Goal: Task Accomplishment & Management: Use online tool/utility

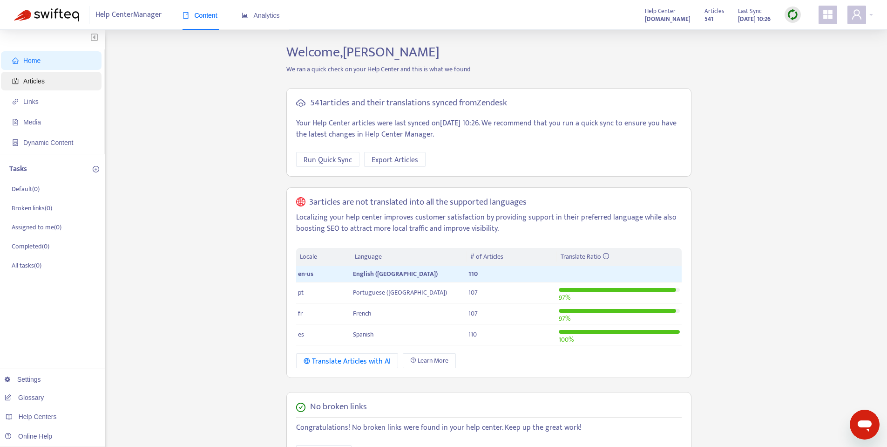
click at [44, 83] on span "Articles" at bounding box center [33, 80] width 21 height 7
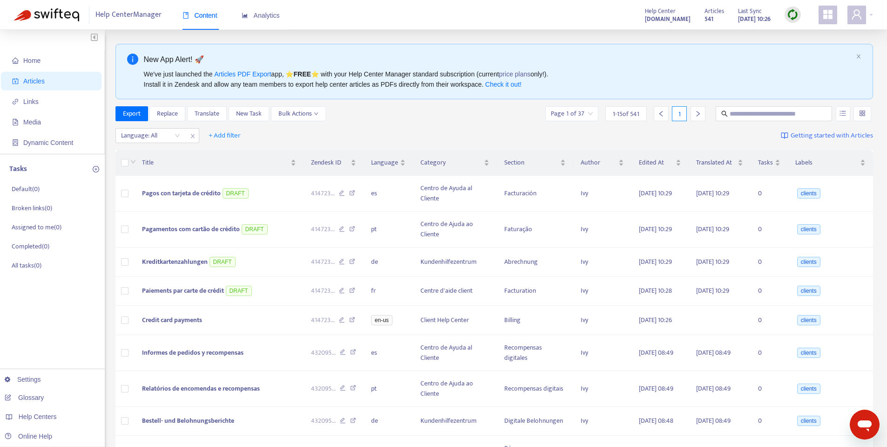
click at [792, 14] on img at bounding box center [793, 15] width 12 height 12
click at [815, 33] on link "Quick Sync" at bounding box center [812, 33] width 40 height 11
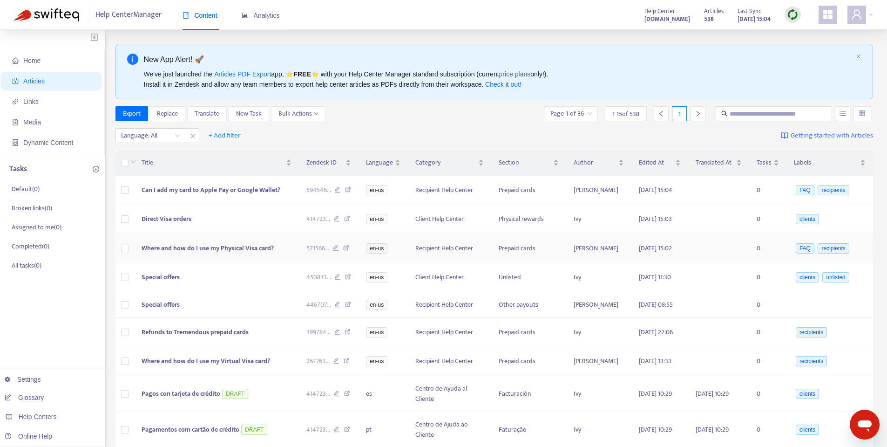
click at [339, 253] on icon at bounding box center [336, 249] width 6 height 8
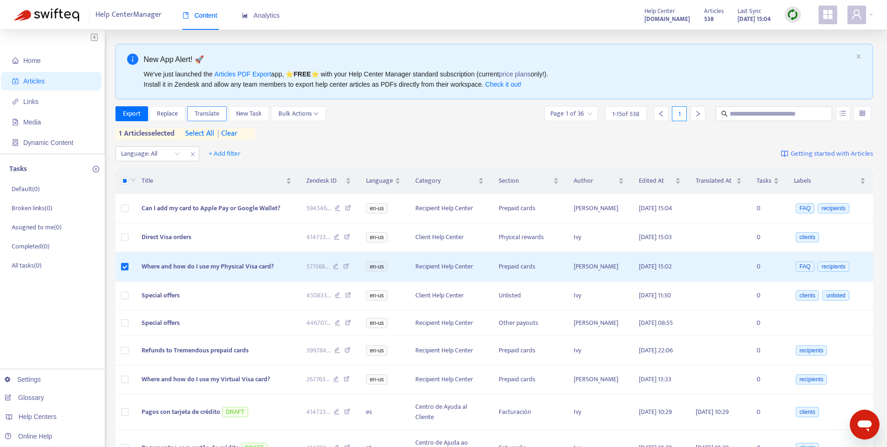
click at [200, 118] on span "Translate" at bounding box center [207, 114] width 25 height 10
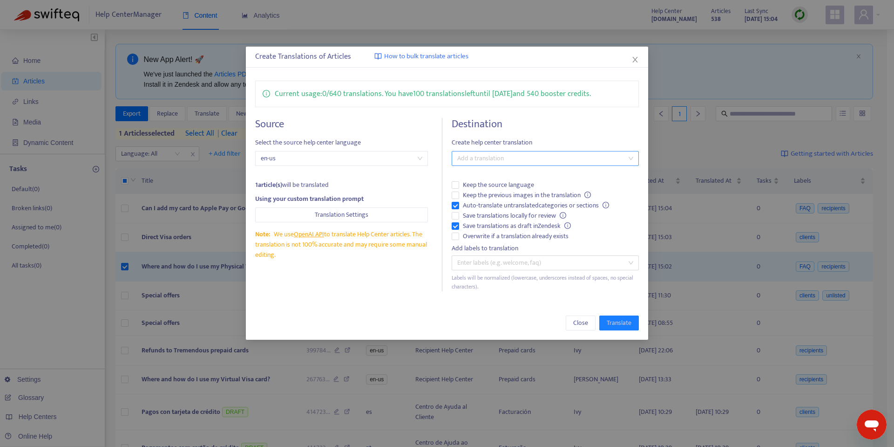
click at [482, 154] on div at bounding box center [540, 158] width 173 height 11
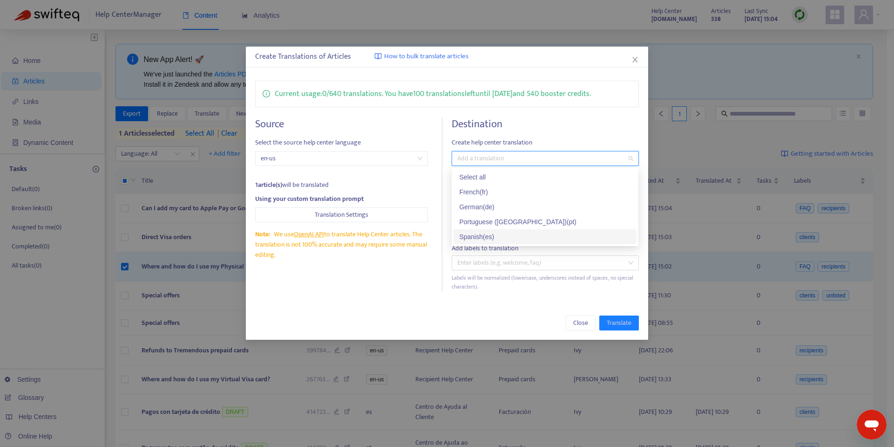
click at [484, 237] on div "Spanish ( es )" at bounding box center [545, 237] width 172 height 10
click at [415, 259] on div "Note: We use OpenAI API to translate Help Center articles. The translation is n…" at bounding box center [341, 244] width 173 height 31
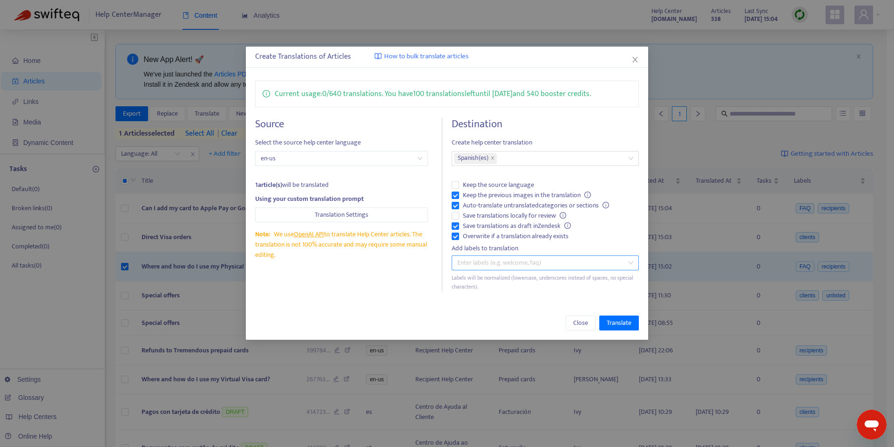
click at [481, 260] on div at bounding box center [540, 262] width 173 height 11
type input "**********"
click at [482, 281] on div "recipients" at bounding box center [545, 281] width 172 height 10
click at [513, 313] on div "Close Translate" at bounding box center [447, 323] width 402 height 34
click at [621, 321] on span "Translate" at bounding box center [619, 323] width 25 height 10
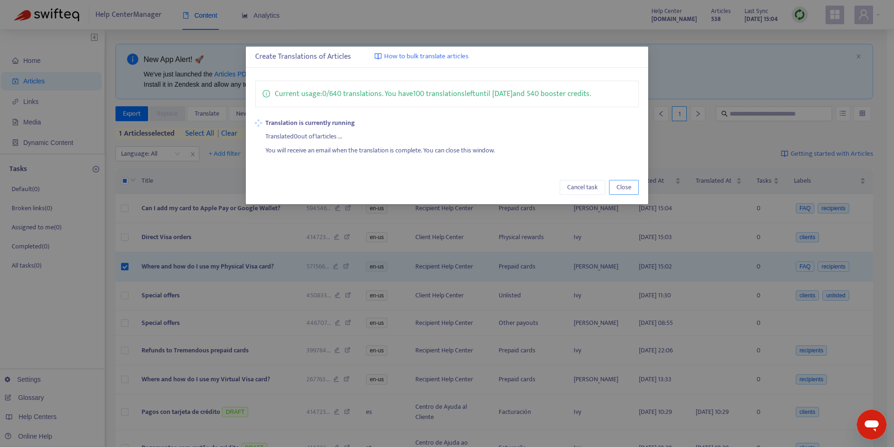
click at [624, 185] on span "Close" at bounding box center [624, 187] width 15 height 10
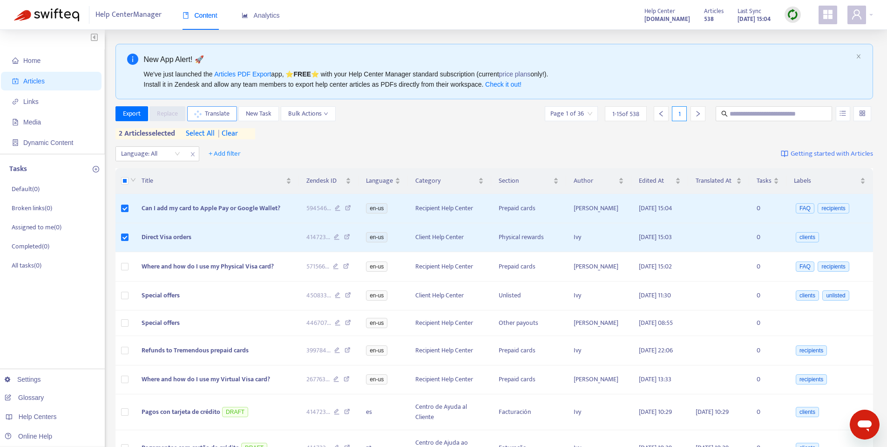
click at [215, 115] on span "Translate" at bounding box center [217, 114] width 25 height 10
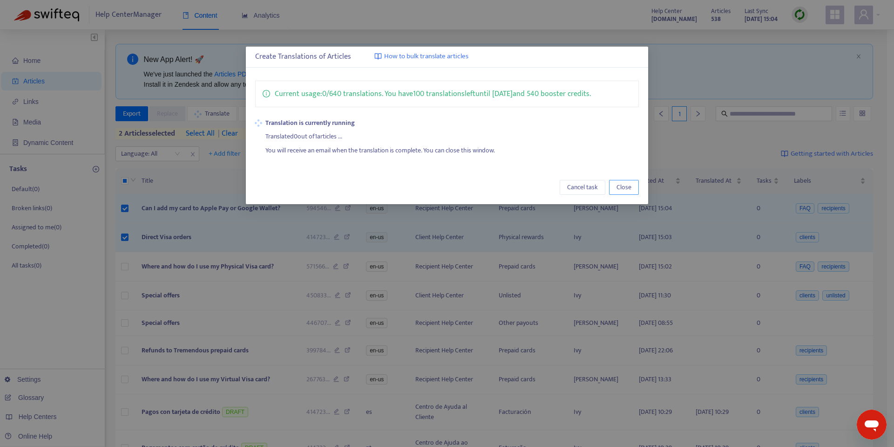
click at [622, 184] on span "Close" at bounding box center [624, 187] width 15 height 10
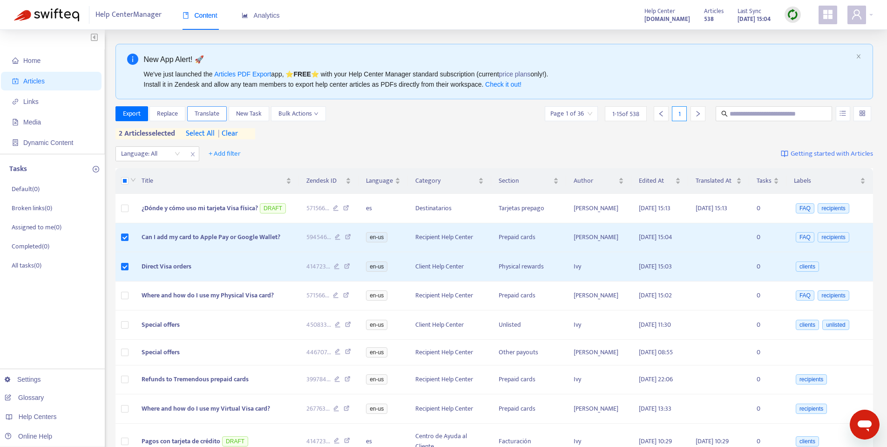
click at [211, 114] on span "Translate" at bounding box center [207, 114] width 25 height 10
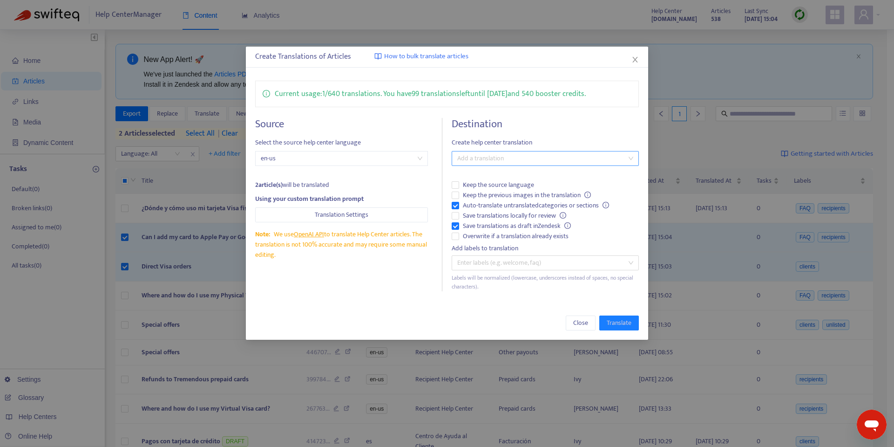
click at [498, 164] on div "Add a translation" at bounding box center [545, 158] width 187 height 15
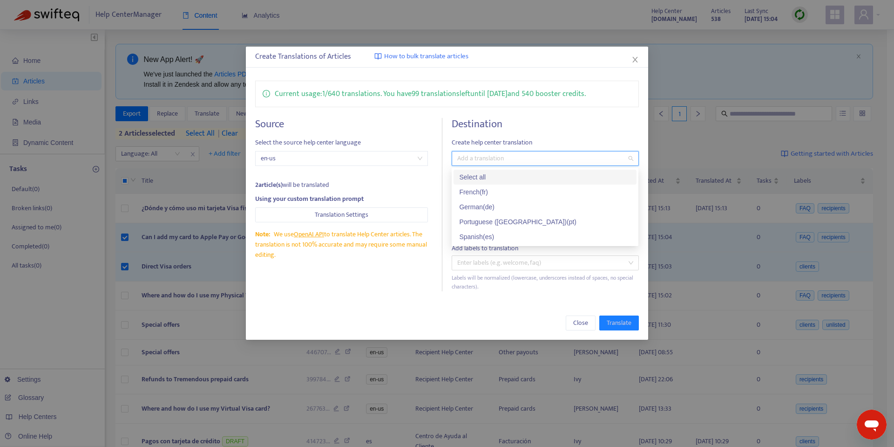
click at [493, 176] on div "Select all" at bounding box center [545, 177] width 172 height 10
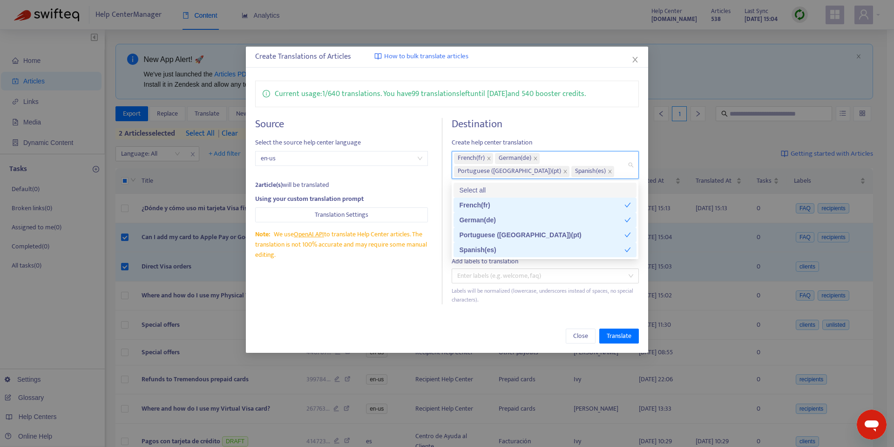
click at [447, 191] on div "Source Select the source help center language en-us 2 article(s) will be transl…" at bounding box center [446, 211] width 383 height 186
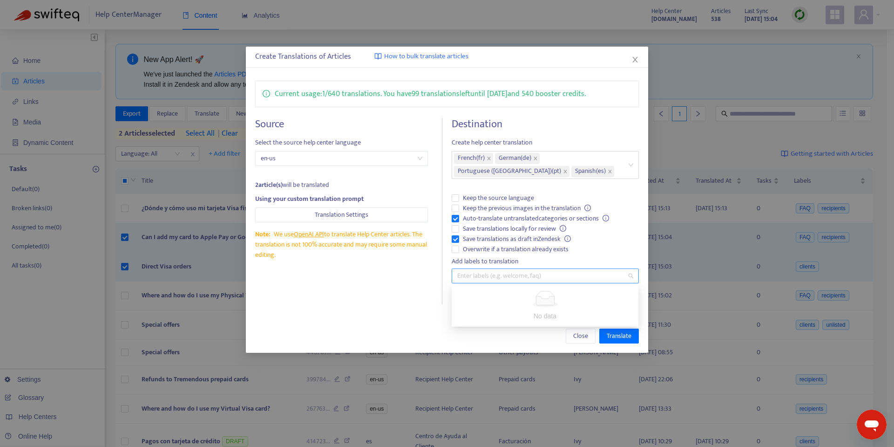
click at [499, 271] on div at bounding box center [540, 275] width 173 height 11
type input "**********"
click at [545, 299] on div "recipients" at bounding box center [545, 294] width 172 height 10
click at [391, 283] on div "Source Select the source help center language en-us 2 article(s) will be transl…" at bounding box center [348, 211] width 187 height 186
click at [624, 339] on span "Translate" at bounding box center [619, 336] width 25 height 10
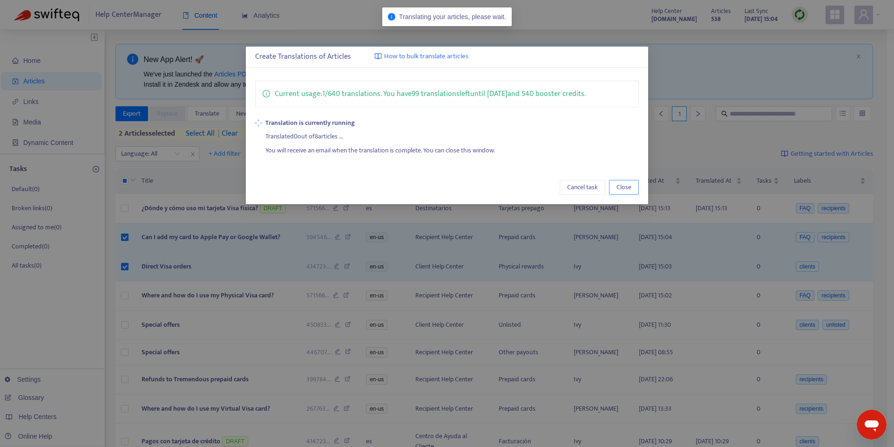
click at [632, 190] on button "Close" at bounding box center [624, 187] width 30 height 15
